Goal: Information Seeking & Learning: Learn about a topic

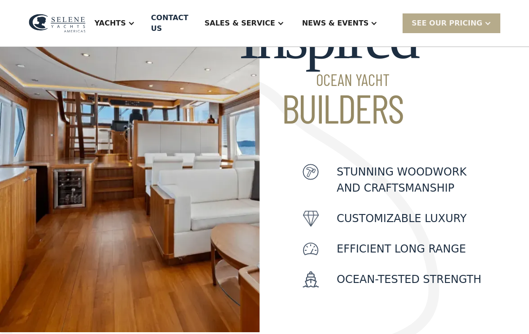
scroll to position [335, 0]
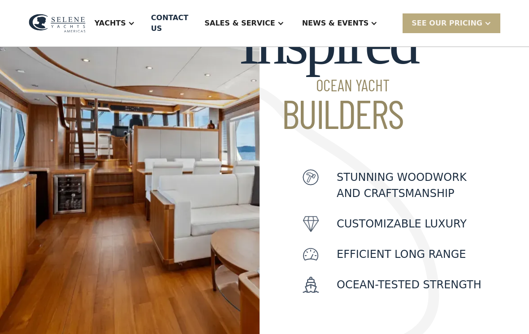
click at [478, 30] on div "SEE Our Pricing" at bounding box center [452, 22] width 98 height 19
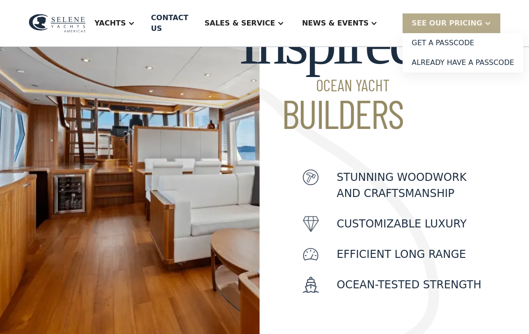
click at [475, 103] on div "Inspired Ocean Yacht Builders Stunning woodwork and craftsmanship customizable …" at bounding box center [375, 152] width 231 height 289
click at [275, 28] on div "Sales & Service" at bounding box center [239, 23] width 70 height 11
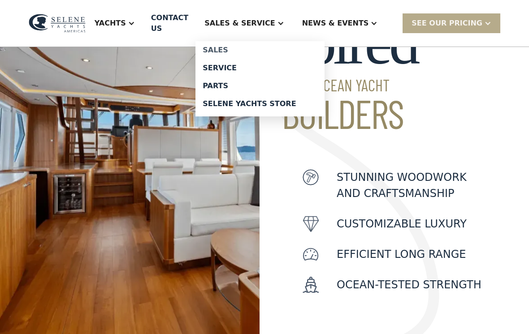
click at [262, 49] on div "Sales" at bounding box center [260, 50] width 115 height 7
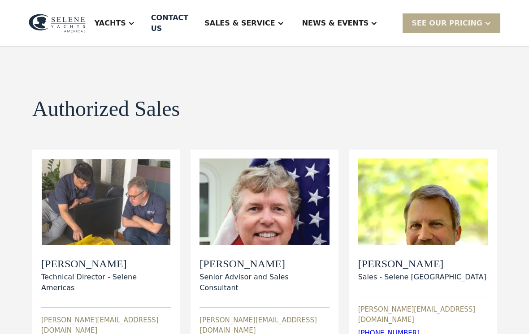
click at [126, 18] on div "Yachts" at bounding box center [110, 23] width 31 height 11
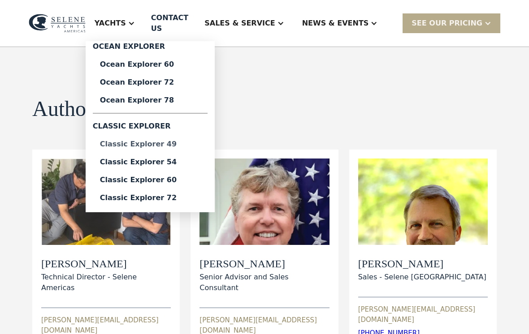
click at [128, 145] on link "Classic Explorer 49" at bounding box center [150, 144] width 115 height 18
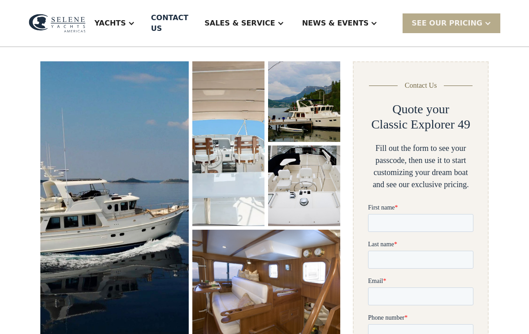
scroll to position [116, 0]
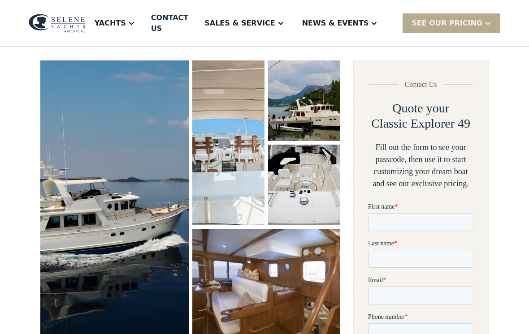
click at [74, 186] on img "open lightbox" at bounding box center [114, 198] width 149 height 276
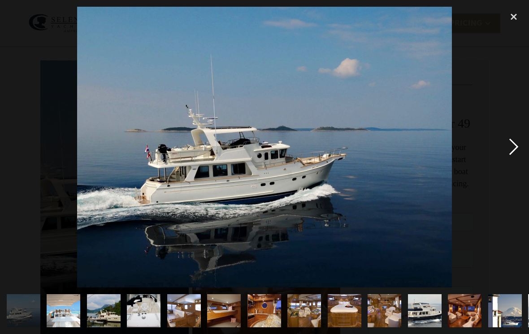
click at [506, 152] on div "next image" at bounding box center [513, 147] width 30 height 281
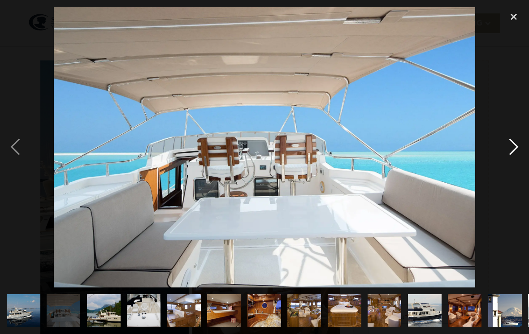
click at [517, 153] on div "next image" at bounding box center [513, 147] width 30 height 281
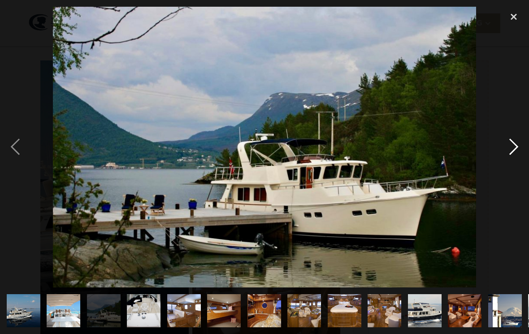
click at [521, 154] on div "next image" at bounding box center [513, 147] width 30 height 281
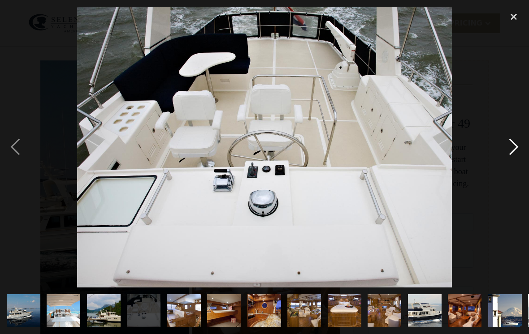
click at [521, 152] on div "next image" at bounding box center [513, 147] width 30 height 281
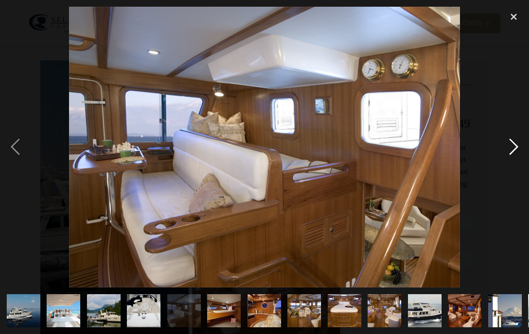
click at [524, 155] on div "next image" at bounding box center [513, 147] width 30 height 281
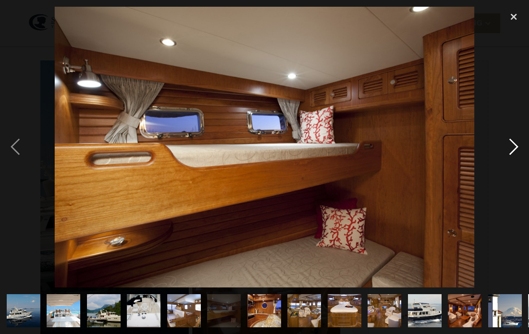
click at [521, 153] on div "next image" at bounding box center [513, 147] width 30 height 281
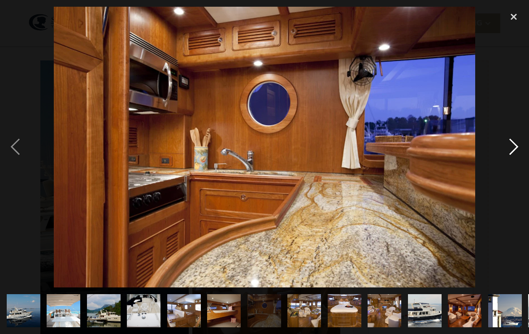
click at [518, 157] on div "next image" at bounding box center [513, 147] width 30 height 281
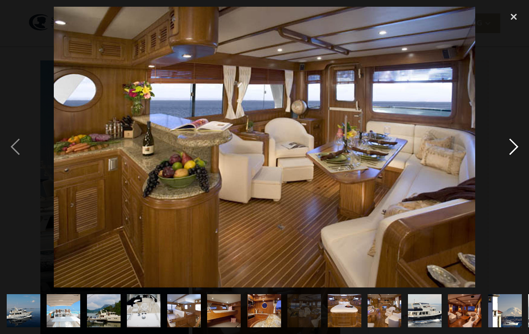
click at [517, 152] on div "next image" at bounding box center [513, 147] width 30 height 281
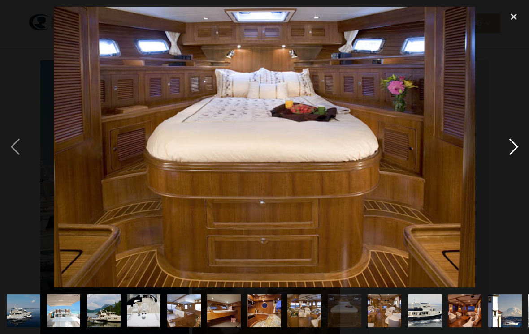
click at [516, 156] on div "next image" at bounding box center [513, 147] width 30 height 281
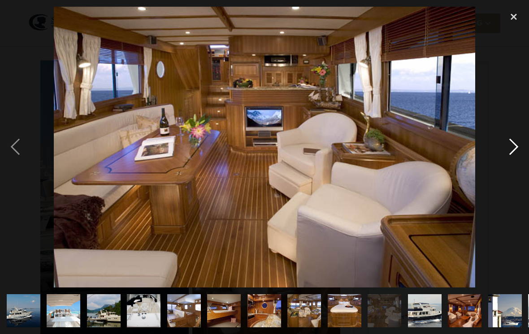
click at [515, 156] on div "next image" at bounding box center [513, 147] width 30 height 281
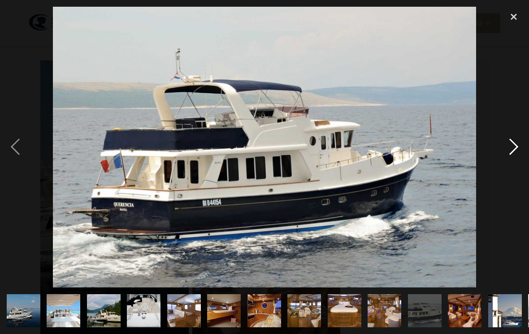
click at [512, 156] on div "next image" at bounding box center [513, 147] width 30 height 281
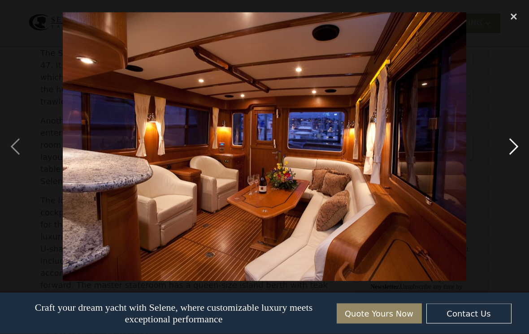
scroll to position [490, 0]
click at [513, 16] on div "close lightbox" at bounding box center [513, 17] width 30 height 20
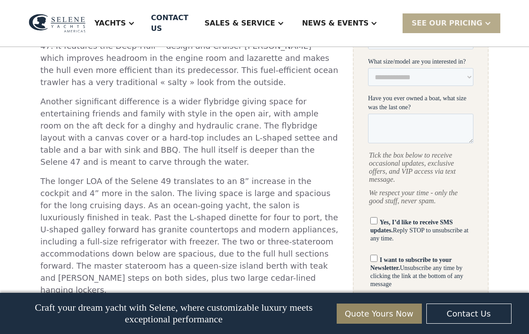
click at [133, 24] on div "Yachts" at bounding box center [115, 23] width 58 height 36
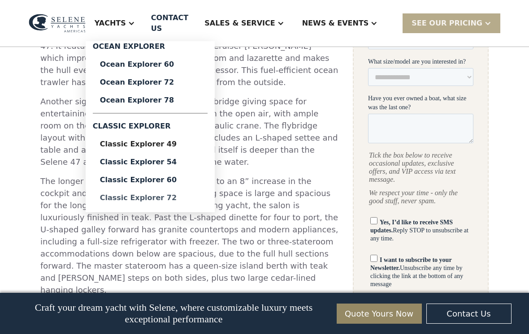
click at [125, 195] on div "Classic Explorer 72" at bounding box center [150, 198] width 100 height 7
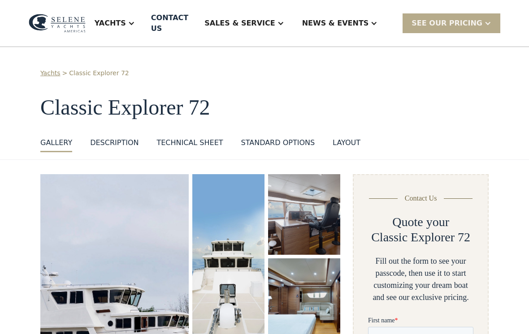
click at [126, 18] on div "Yachts" at bounding box center [110, 23] width 31 height 11
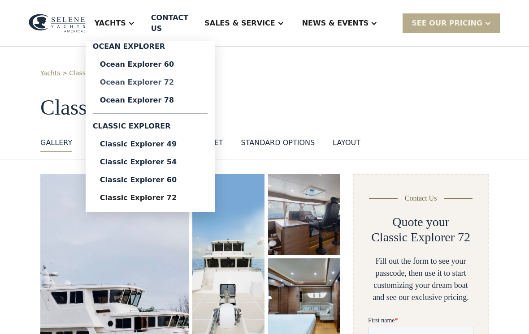
click at [131, 80] on div "Ocean Explorer 72" at bounding box center [150, 82] width 100 height 7
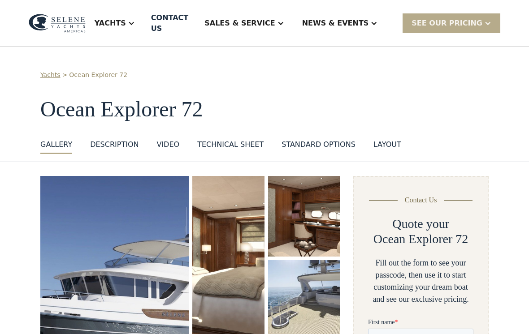
scroll to position [104, 0]
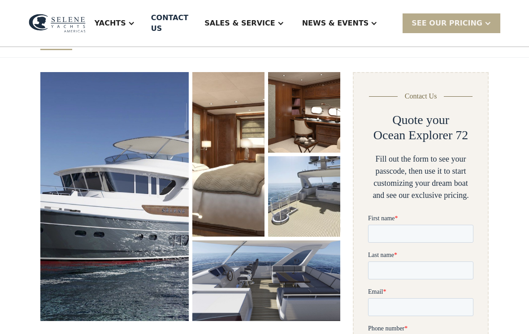
click at [87, 178] on img "open lightbox" at bounding box center [114, 196] width 148 height 249
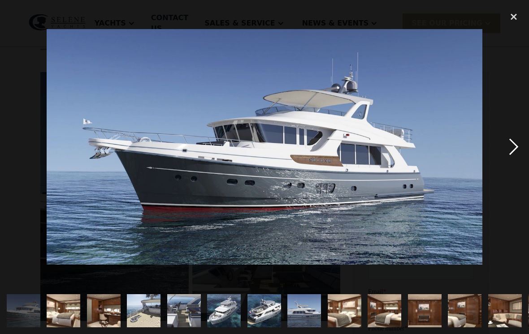
click at [509, 148] on div "next image" at bounding box center [513, 147] width 30 height 281
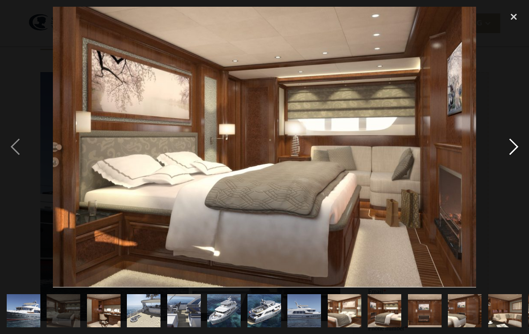
click at [512, 153] on div "next image" at bounding box center [513, 147] width 30 height 281
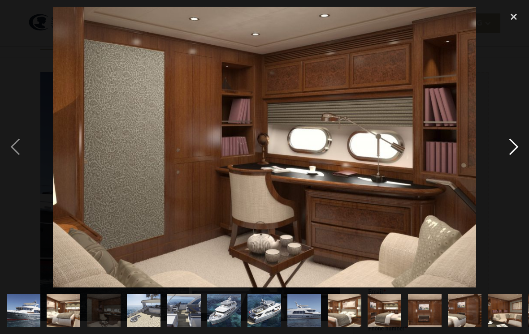
click at [512, 152] on div "next image" at bounding box center [513, 147] width 30 height 281
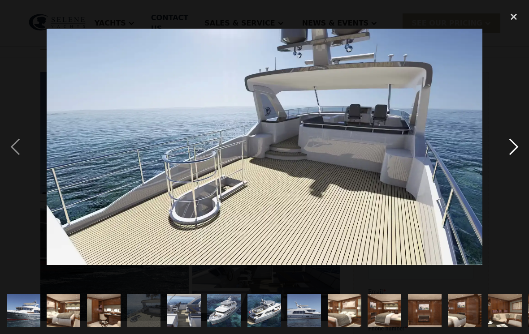
click at [512, 152] on div "next image" at bounding box center [513, 147] width 30 height 281
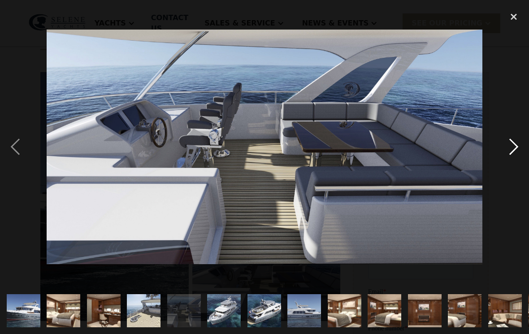
click at [511, 152] on div "next image" at bounding box center [513, 147] width 30 height 281
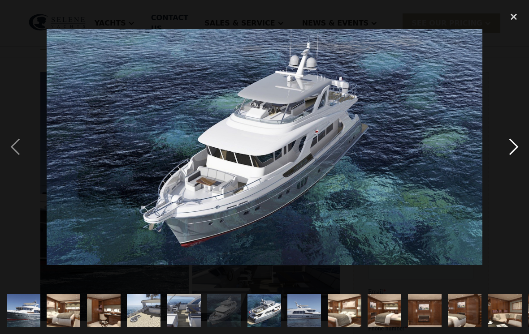
click at [515, 152] on div "next image" at bounding box center [513, 147] width 30 height 281
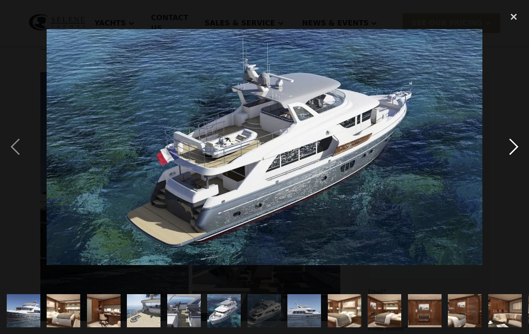
click at [514, 153] on div "next image" at bounding box center [513, 147] width 30 height 281
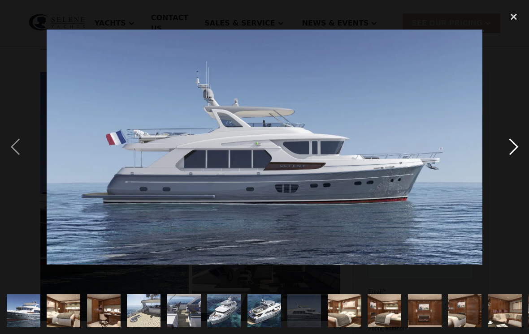
click at [516, 151] on div "next image" at bounding box center [513, 147] width 30 height 281
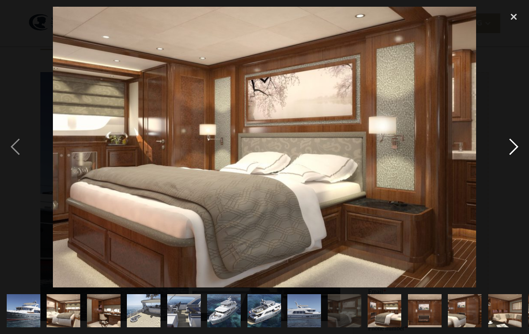
click at [515, 154] on div "next image" at bounding box center [513, 147] width 30 height 281
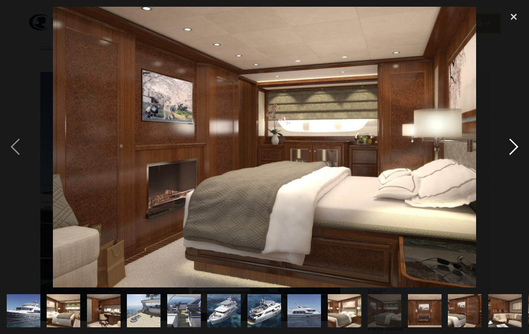
click at [514, 155] on div "next image" at bounding box center [513, 147] width 30 height 281
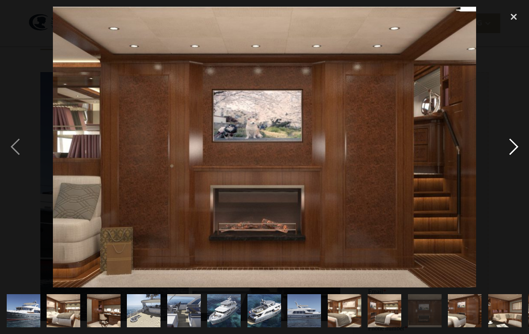
click at [515, 152] on div "next image" at bounding box center [513, 147] width 30 height 281
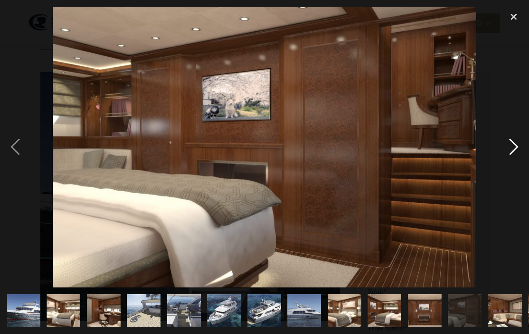
click at [516, 148] on div "next image" at bounding box center [513, 147] width 30 height 281
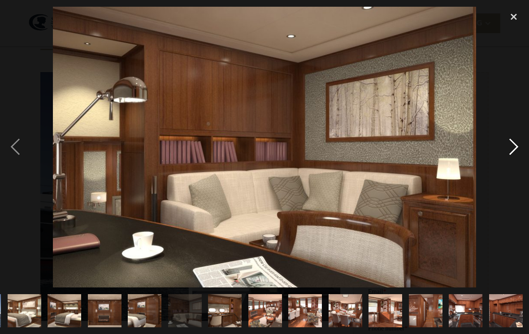
scroll to position [0, 355]
click at [515, 148] on div "next image" at bounding box center [513, 147] width 30 height 281
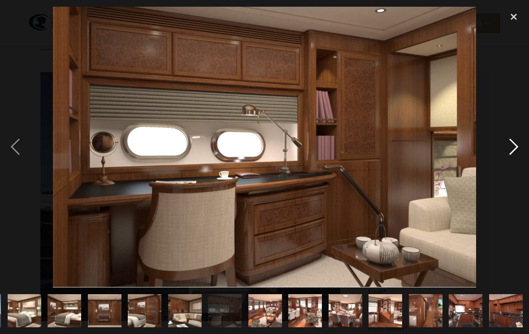
click at [515, 147] on div "next image" at bounding box center [513, 147] width 30 height 281
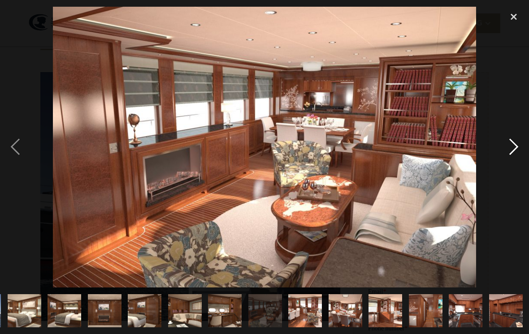
click at [515, 151] on div "next image" at bounding box center [513, 147] width 30 height 281
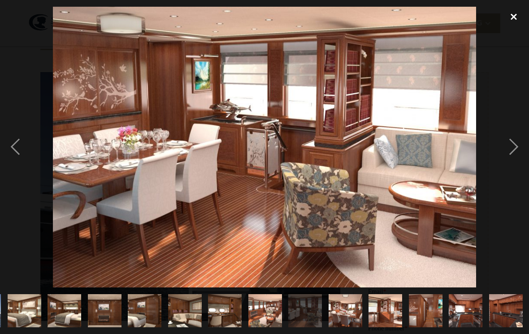
click at [516, 13] on div "close lightbox" at bounding box center [513, 17] width 30 height 20
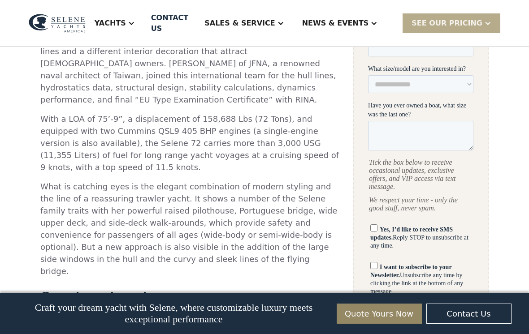
scroll to position [483, 0]
